Goal: Task Accomplishment & Management: Use online tool/utility

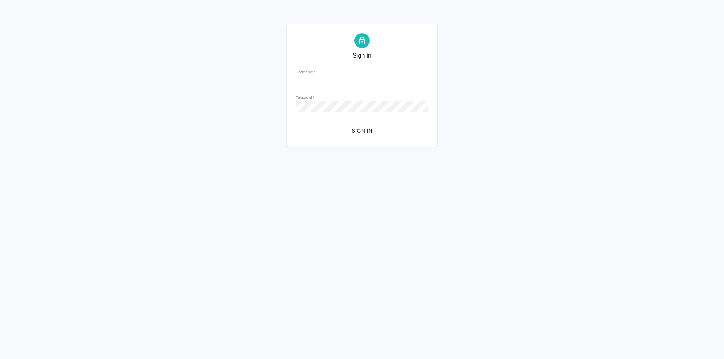
type input "[PERSON_NAME][EMAIL_ADDRESS][DOMAIN_NAME]"
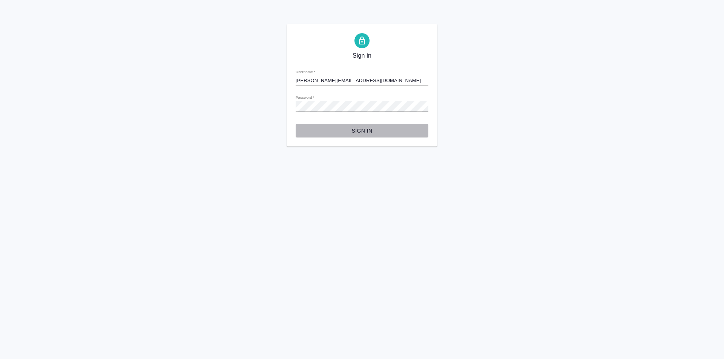
click at [370, 130] on span "Sign in" at bounding box center [362, 130] width 121 height 9
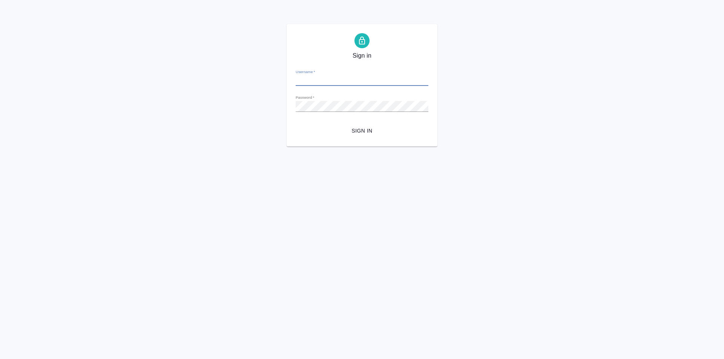
type input "d.ismagilova@awatera.com"
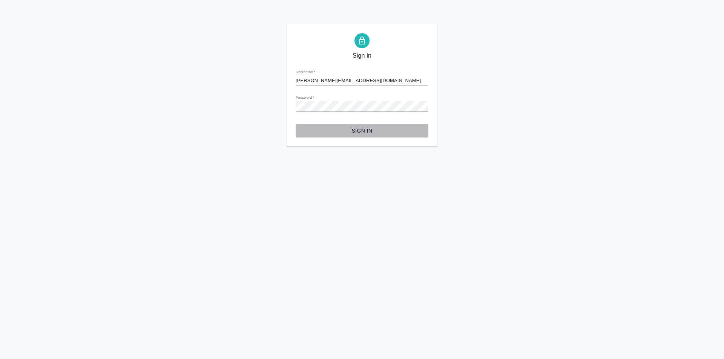
click at [373, 133] on span "Sign in" at bounding box center [362, 130] width 121 height 9
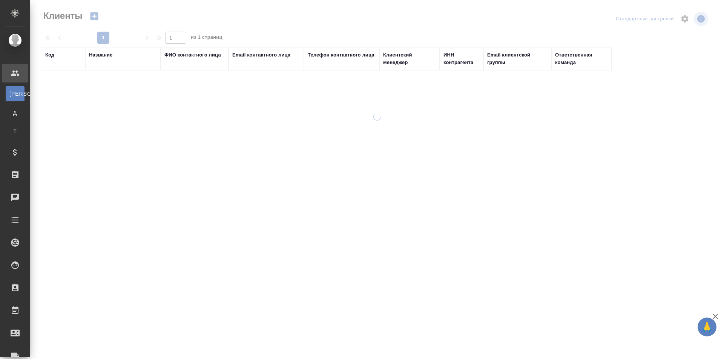
select select "RU"
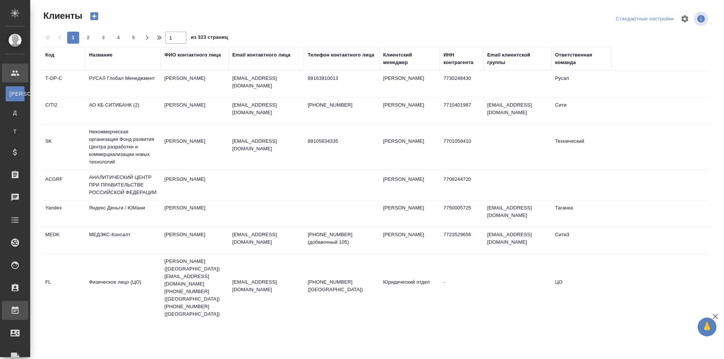
click at [15, 308] on div "Работы" at bounding box center [5, 310] width 19 height 11
select select "RU"
click at [15, 308] on div "Работы" at bounding box center [5, 310] width 19 height 11
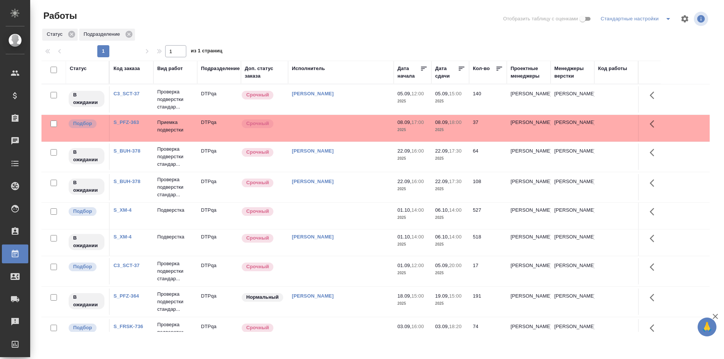
click at [81, 67] on div "Статус" at bounding box center [78, 69] width 17 height 8
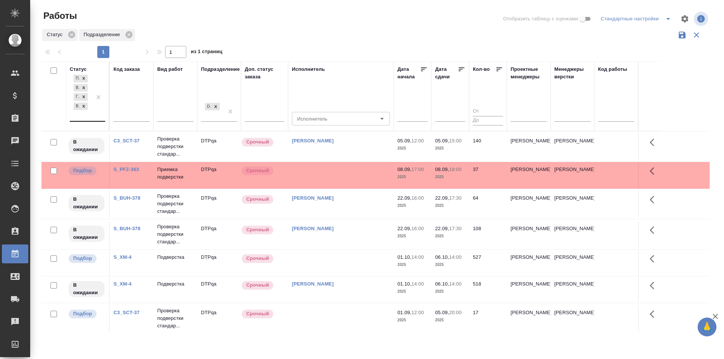
click at [93, 119] on div at bounding box center [99, 97] width 14 height 48
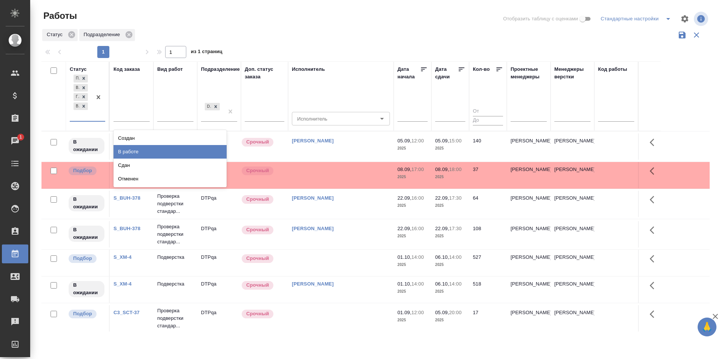
click at [124, 149] on div "В работе" at bounding box center [170, 152] width 113 height 14
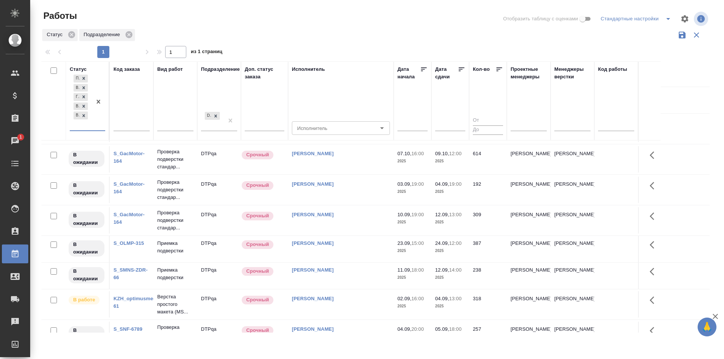
scroll to position [415, 0]
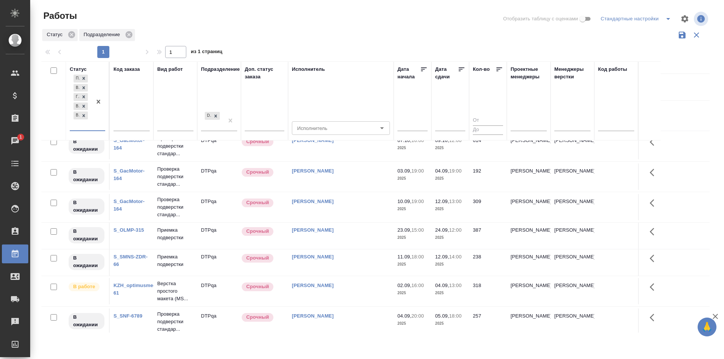
click at [350, 291] on td "[PERSON_NAME]" at bounding box center [341, 291] width 106 height 26
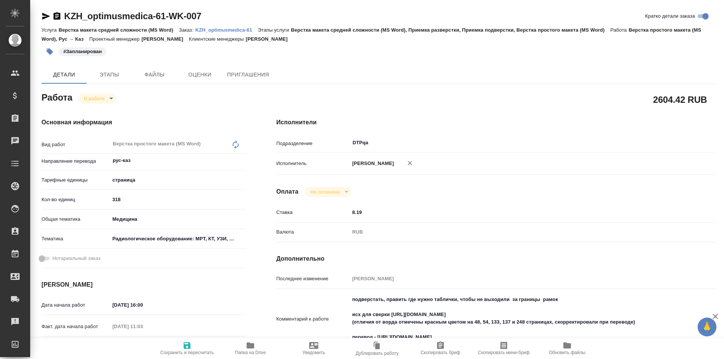
type textarea "x"
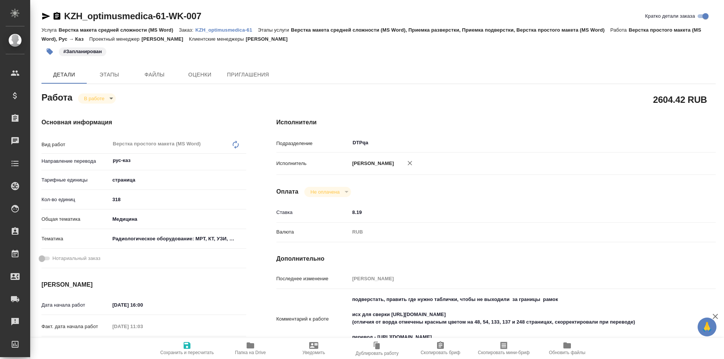
type textarea "x"
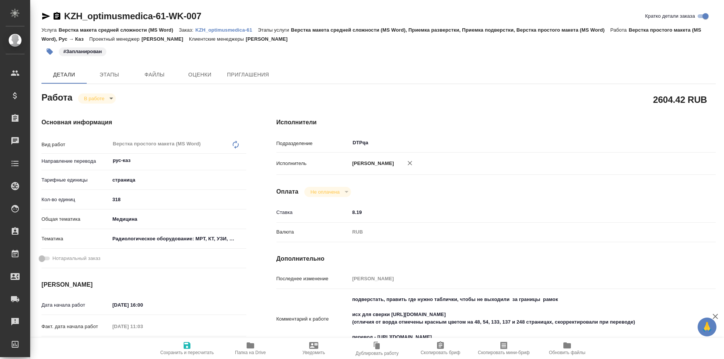
type textarea "x"
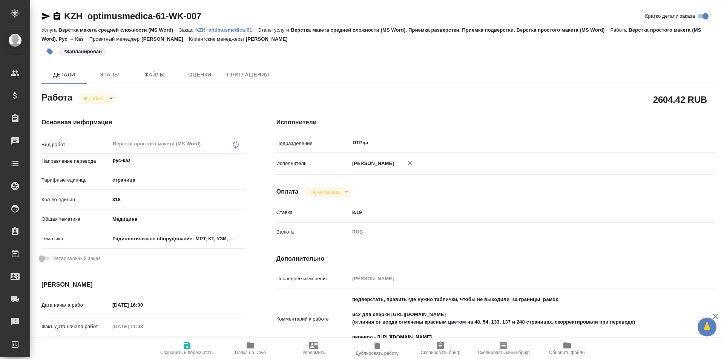
type textarea "x"
